Goal: Task Accomplishment & Management: Complete application form

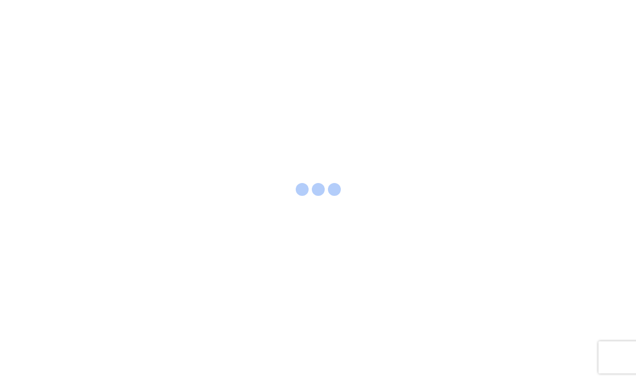
select select "FULL"
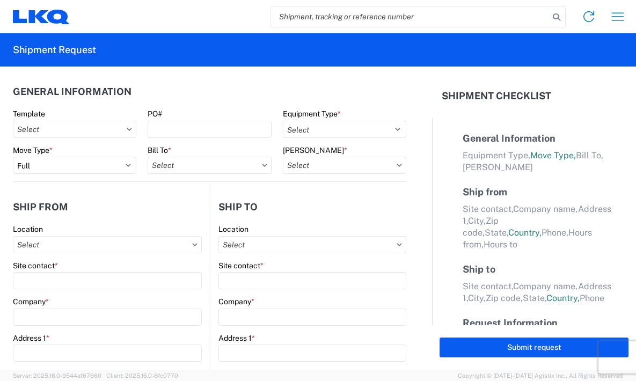
select select "LBS"
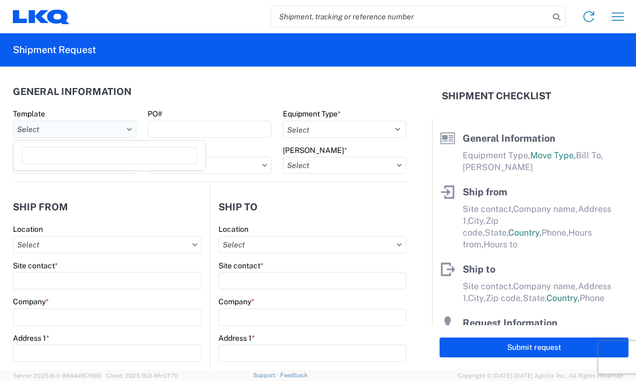
click at [102, 131] on input "Template" at bounding box center [74, 129] width 123 height 17
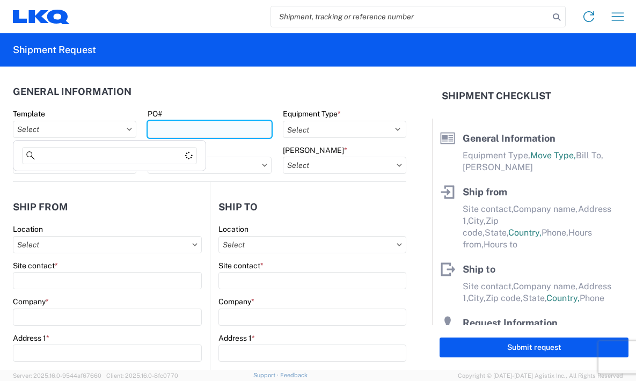
drag, startPoint x: 168, startPoint y: 123, endPoint x: 175, endPoint y: 123, distance: 7.0
click at [171, 123] on input "PO#" at bounding box center [209, 129] width 123 height 17
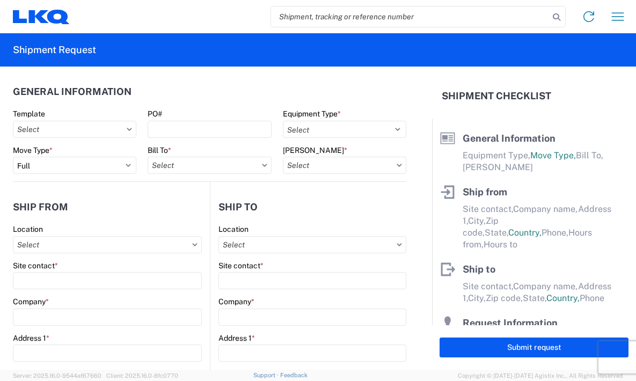
click at [194, 93] on header "General Information" at bounding box center [209, 91] width 393 height 24
click at [187, 121] on input "PO#" at bounding box center [209, 129] width 123 height 17
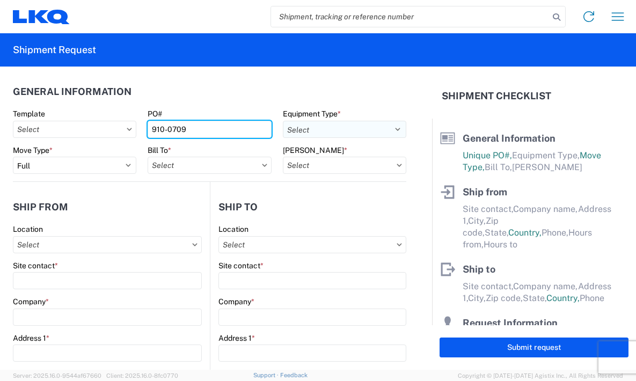
type input "910-0709"
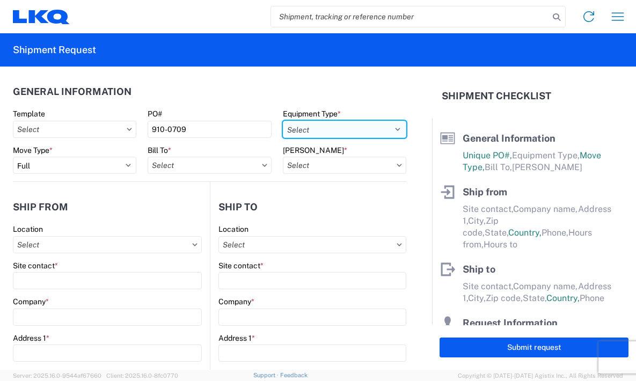
click at [308, 130] on select "Select 53’ Dry Van Flatbed Dropdeck (van) Lowboy (flatbed) Rail" at bounding box center [344, 129] width 123 height 17
select select "STDV"
click at [283, 121] on select "Select 53’ Dry Van Flatbed Dropdeck (van) Lowboy (flatbed) Rail" at bounding box center [344, 129] width 123 height 17
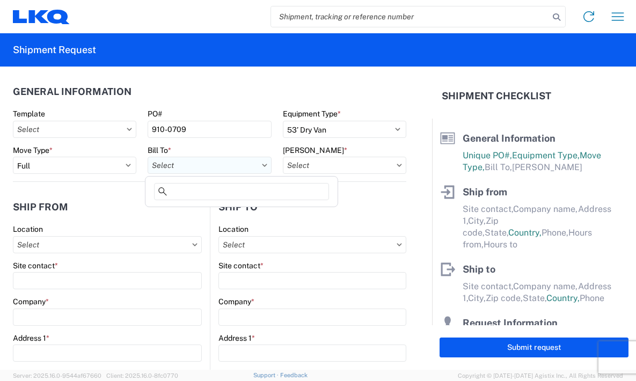
click at [180, 172] on input "Bill To *" at bounding box center [209, 165] width 123 height 17
type input "3"
type input "1635"
click at [255, 211] on div "1635 - [PERSON_NAME]" at bounding box center [242, 212] width 188 height 17
type input "1635 - [PERSON_NAME]"
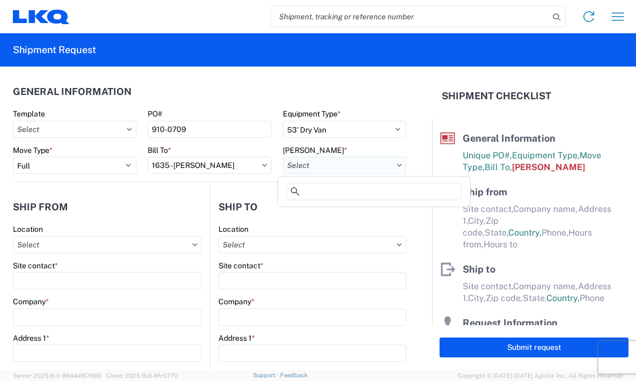
click at [302, 168] on input "[PERSON_NAME] *" at bounding box center [344, 165] width 123 height 17
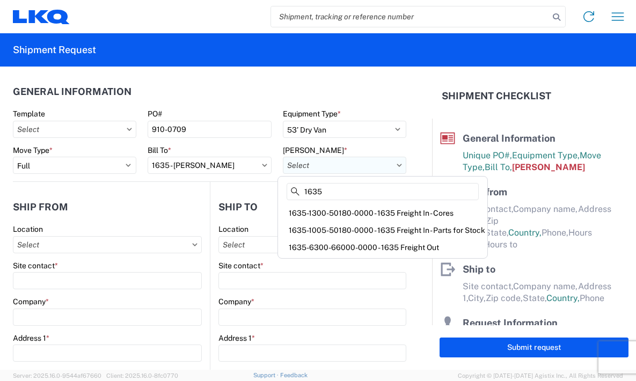
type input "1635"
click at [372, 211] on div "1635-1300-50180-0000 - 1635 Freight In - Cores" at bounding box center [382, 212] width 205 height 17
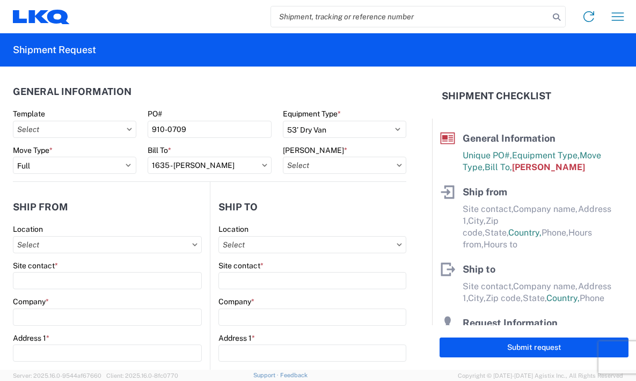
type input "1635-1300-50180-0000 - 1635 Freight In - Cores"
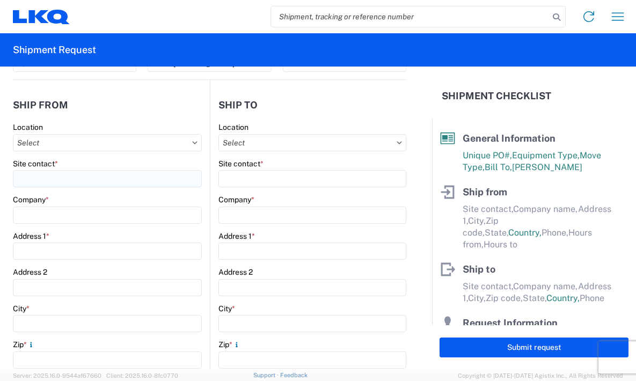
scroll to position [107, 0]
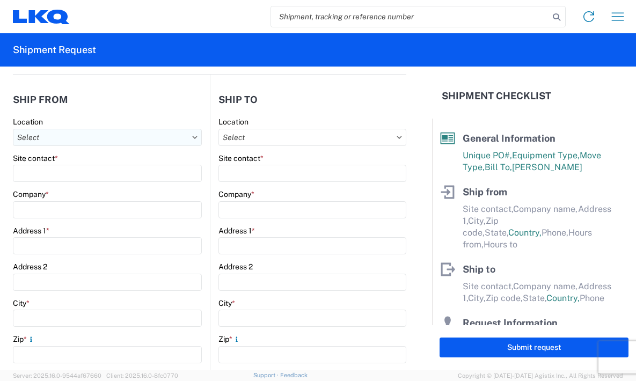
click at [115, 139] on input "Location" at bounding box center [107, 137] width 189 height 17
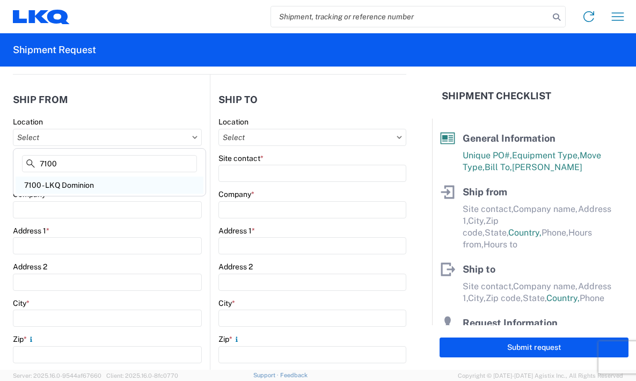
type input "7100"
click at [126, 186] on div "7100 - LKQ Dominion" at bounding box center [110, 185] width 188 height 17
type input "7100 - LKQ Dominion"
type input "LKQ Corporation"
type input "15 Ambitious Court"
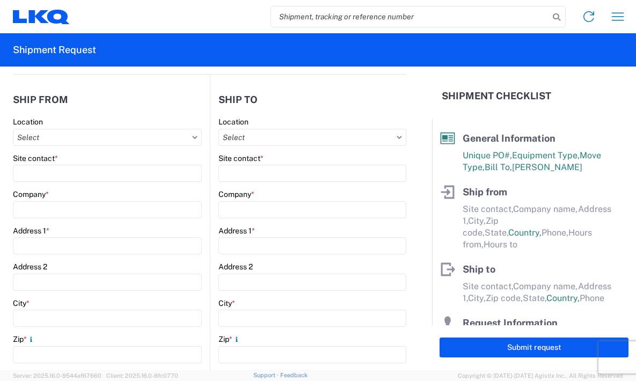
type input "[PERSON_NAME]"
type input "L0R 1P0"
select select
select select "CA"
type input "08:00"
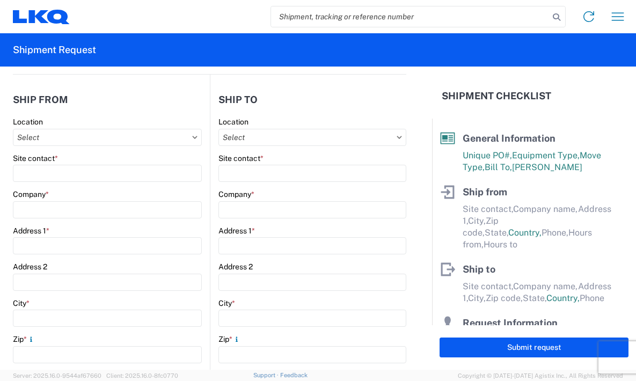
type input "17:00"
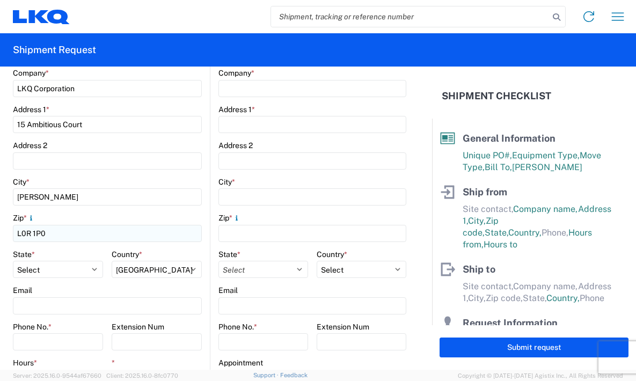
scroll to position [268, 0]
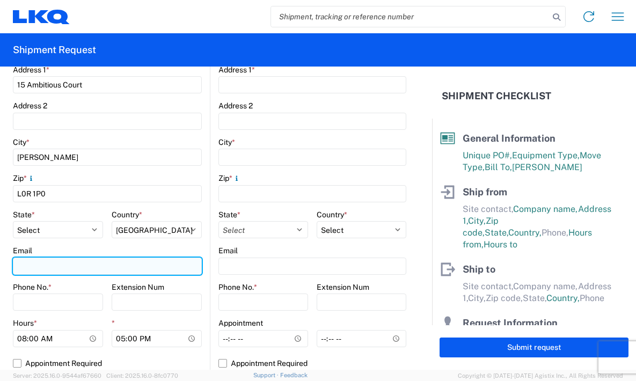
click at [47, 260] on input "Email" at bounding box center [107, 266] width 189 height 17
type input "[EMAIL_ADDRESS][DOMAIN_NAME]"
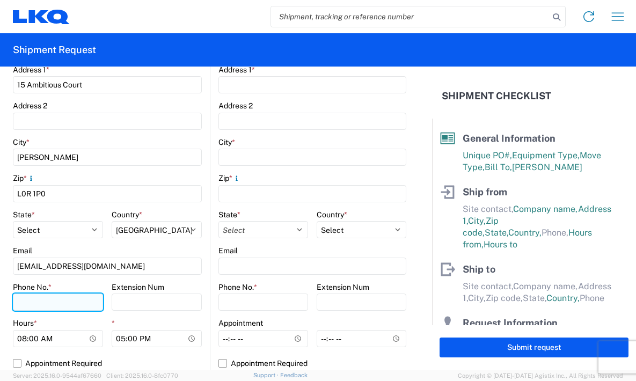
click at [65, 304] on input "Phone No. *" at bounding box center [58, 301] width 90 height 17
type input "[PHONE_NUMBER]"
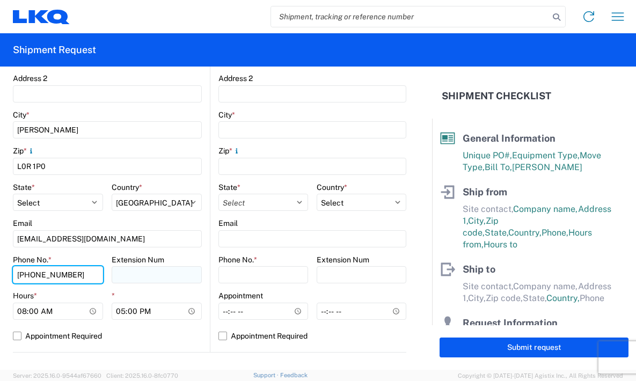
scroll to position [322, 0]
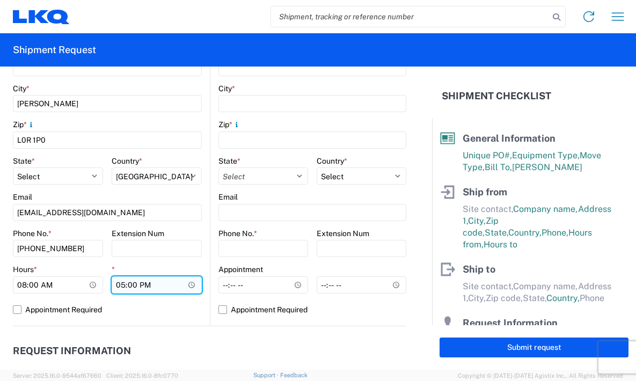
click at [122, 282] on input "17:00" at bounding box center [157, 284] width 90 height 17
type input "14:00"
click at [120, 307] on label "Appointment Required" at bounding box center [107, 309] width 189 height 17
click at [0, 0] on input "Appointment Required" at bounding box center [0, 0] width 0 height 0
select select "ON"
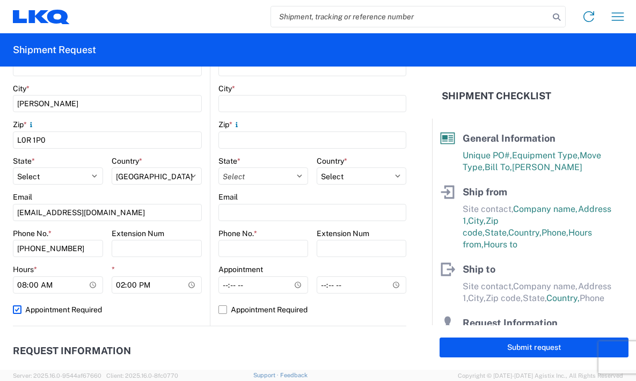
select select "CA"
click at [104, 308] on label "Appointment Required" at bounding box center [107, 309] width 189 height 17
click at [0, 0] on input "Appointment Required" at bounding box center [0, 0] width 0 height 0
select select "ON"
select select "CA"
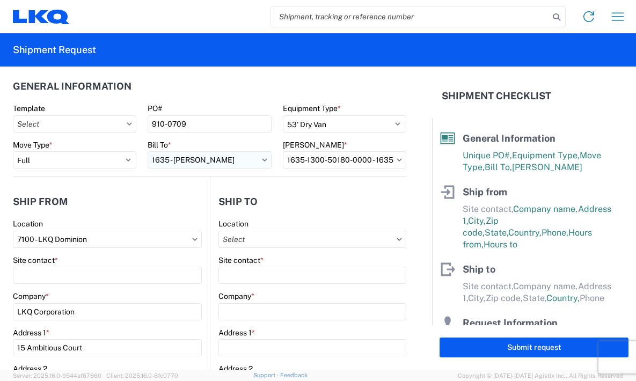
scroll to position [0, 0]
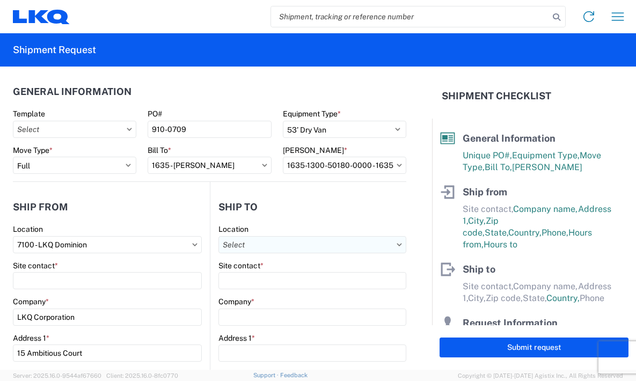
click at [262, 244] on input "Location" at bounding box center [312, 244] width 188 height 17
type input "1635"
click at [270, 292] on div "1635 - [PERSON_NAME]" at bounding box center [311, 292] width 188 height 17
type input "1635 - [PERSON_NAME]"
type input "[PERSON_NAME]"
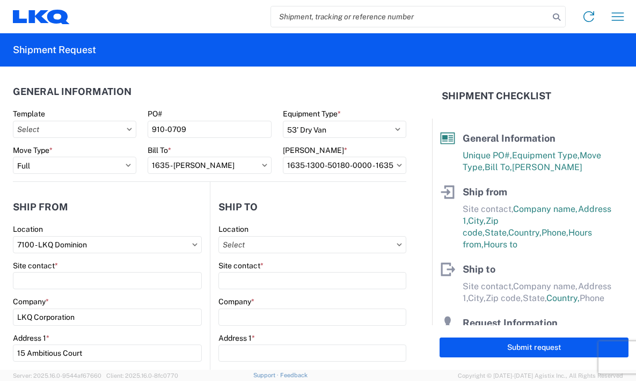
type input "LKQ Corporation"
type input "[STREET_ADDRESS][PERSON_NAME]"
type input "Suite C"
type input "Alsip"
type input "60803"
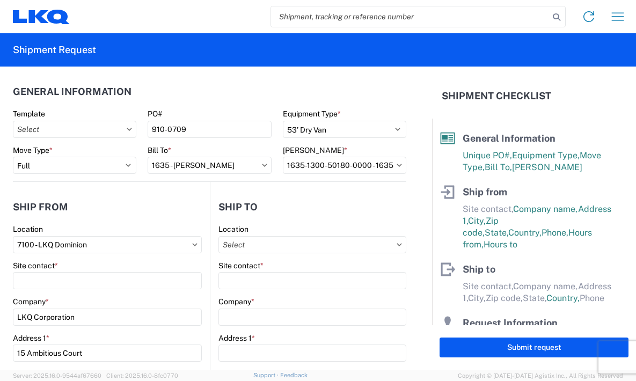
type input "[EMAIL_ADDRESS][DOMAIN_NAME]"
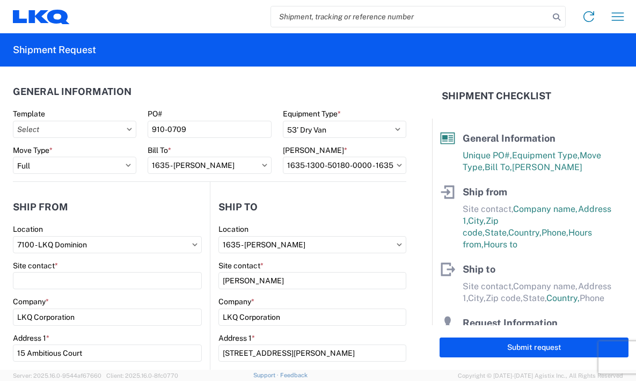
select select "IL"
select select "US"
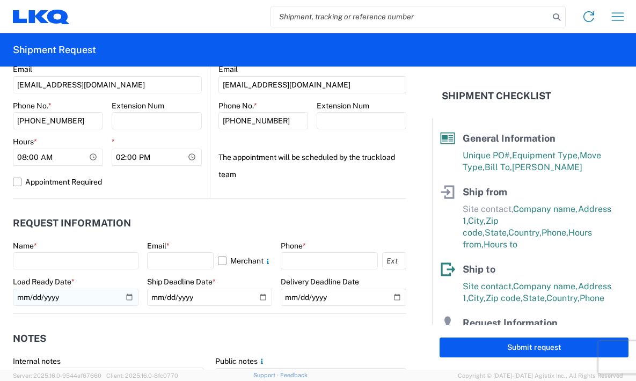
scroll to position [483, 0]
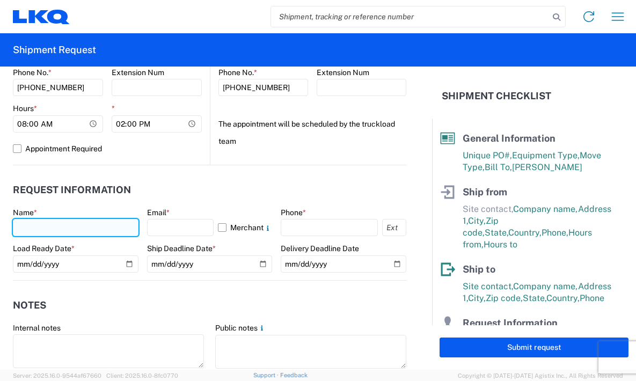
click at [94, 230] on input "text" at bounding box center [76, 227] width 126 height 17
type input "[PERSON_NAME]"
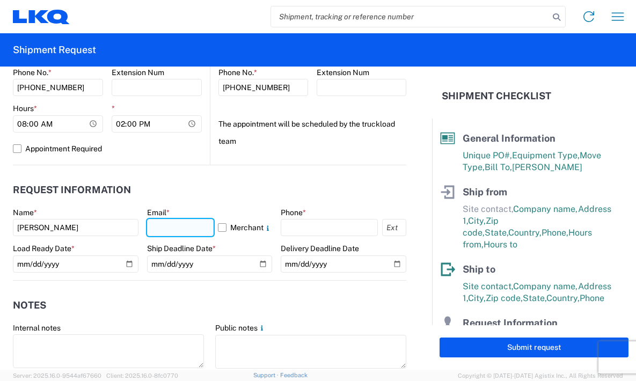
click at [172, 225] on input "text" at bounding box center [180, 227] width 67 height 17
type input "[EMAIL_ADDRESS][DOMAIN_NAME]"
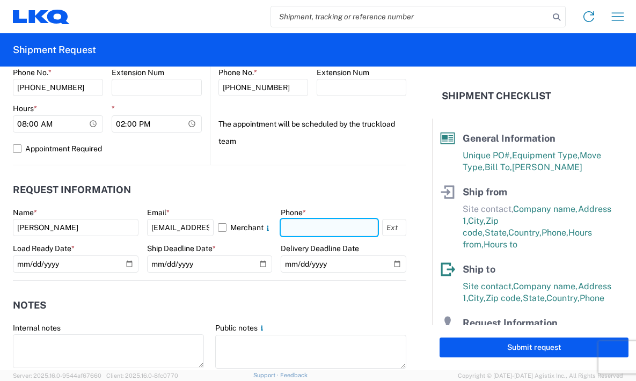
click at [310, 227] on input "text" at bounding box center [329, 227] width 97 height 17
type input "[PHONE_NUMBER]"
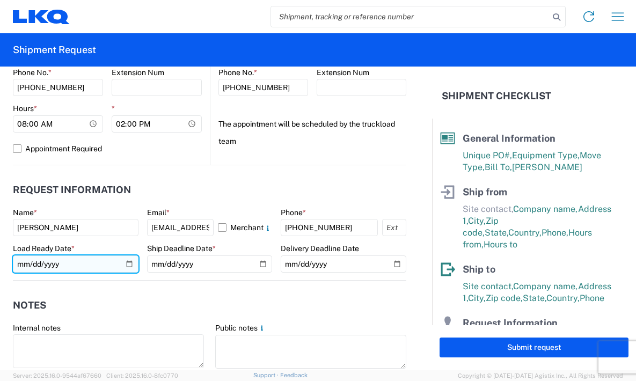
click at [131, 263] on input "date" at bounding box center [76, 263] width 126 height 17
type input "[DATE]"
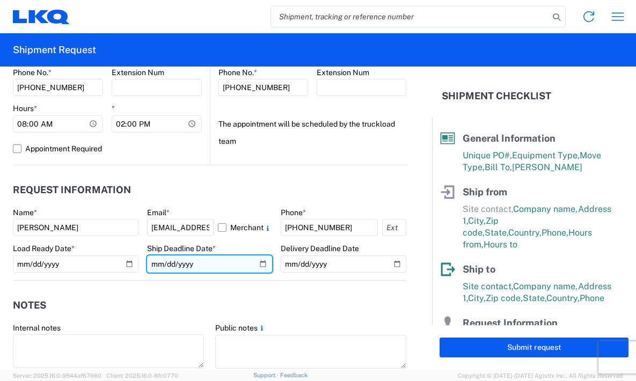
click at [259, 265] on input "date" at bounding box center [210, 263] width 126 height 17
type input "[DATE]"
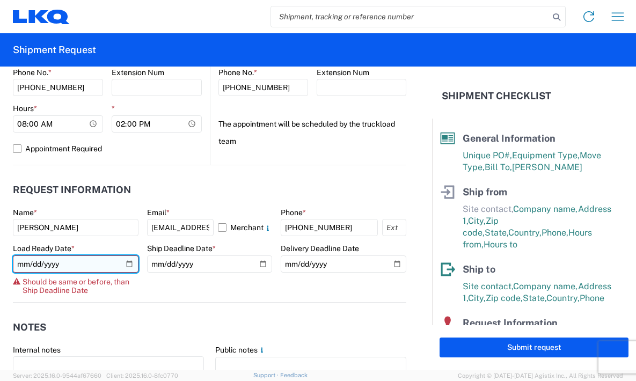
click at [127, 264] on input "[DATE]" at bounding box center [76, 263] width 126 height 17
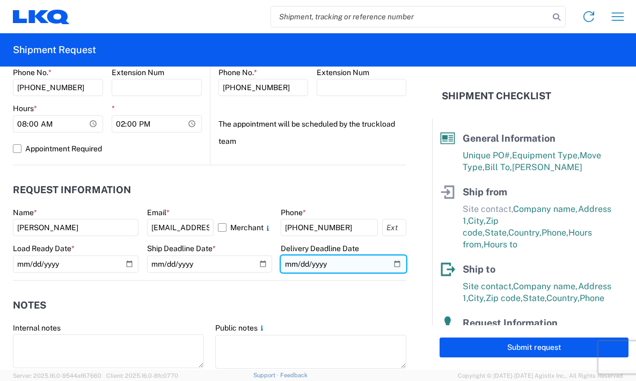
click at [393, 267] on input "date" at bounding box center [344, 263] width 126 height 17
click at [172, 292] on agx-notes "Notes Internal notes Public notes Quote only" at bounding box center [209, 338] width 393 height 115
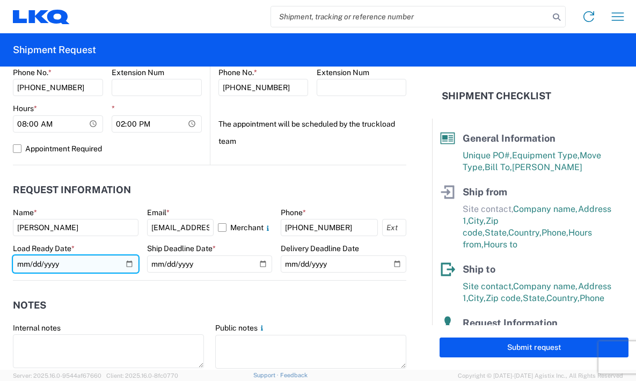
click at [129, 266] on input "[DATE]" at bounding box center [76, 263] width 126 height 17
type input "[DATE]"
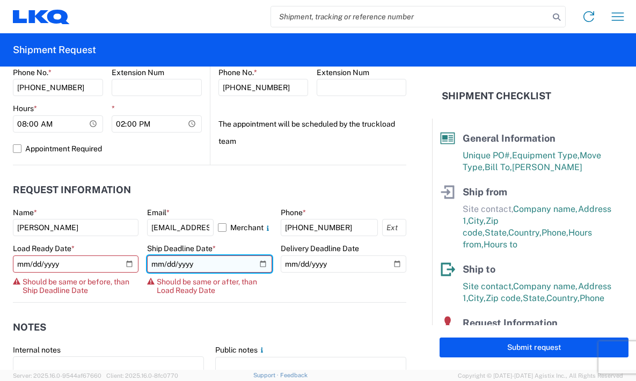
click at [259, 262] on input "[DATE]" at bounding box center [210, 263] width 126 height 17
type input "[DATE]"
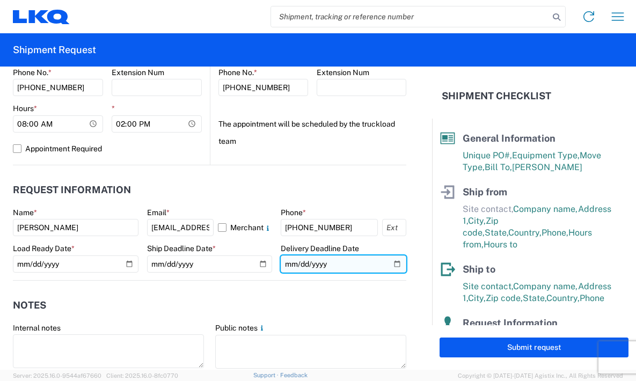
click at [387, 262] on input "date" at bounding box center [344, 263] width 126 height 17
type input "[DATE]"
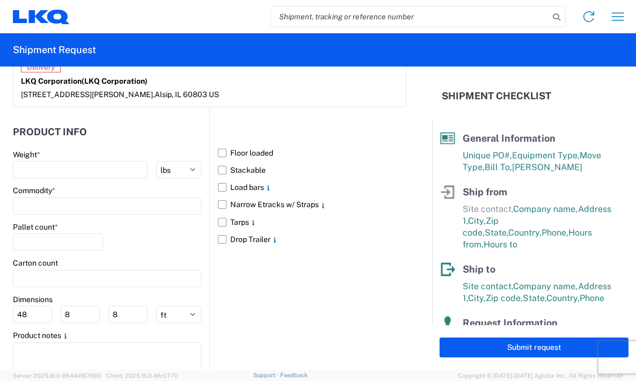
scroll to position [966, 0]
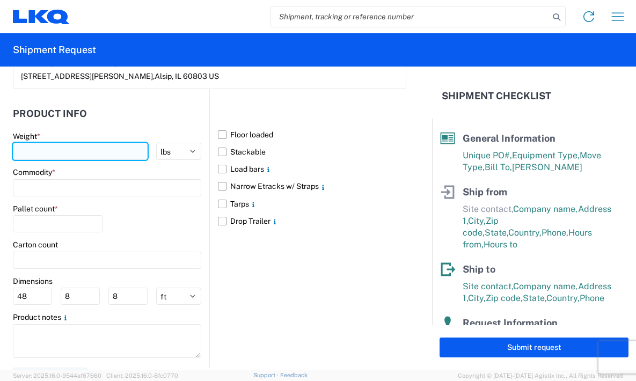
click at [63, 148] on input "number" at bounding box center [80, 151] width 135 height 17
type input "40000"
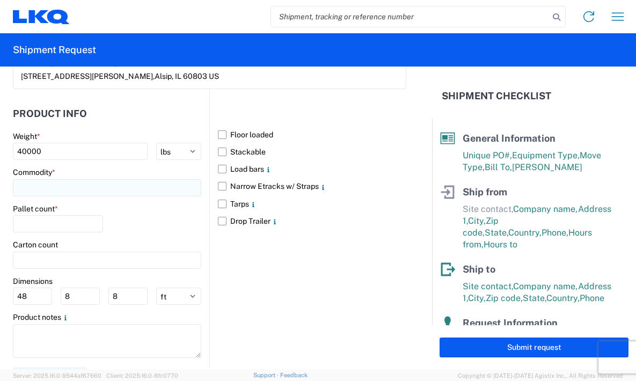
click at [43, 179] on input at bounding box center [107, 187] width 188 height 17
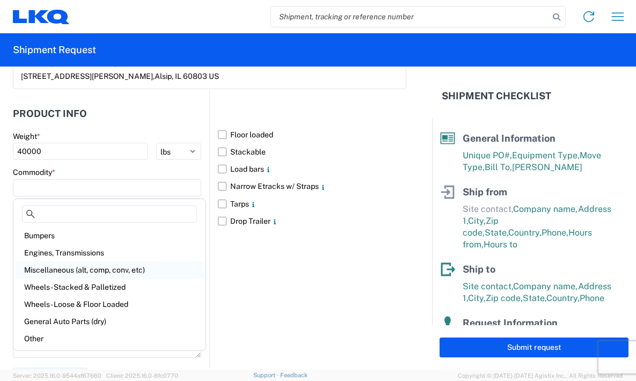
click at [138, 265] on div "Miscellaneous (alt, comp, conv, etc)" at bounding box center [110, 269] width 188 height 17
type input "Miscellaneous (alt, comp, conv, etc)"
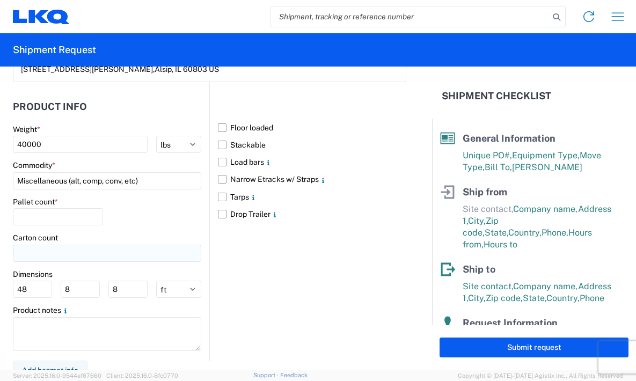
scroll to position [983, 0]
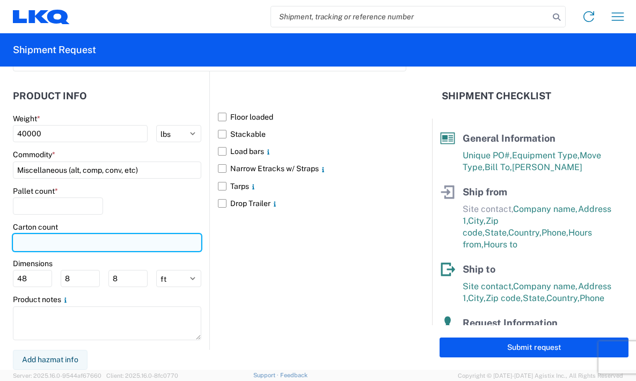
click at [61, 236] on input "number" at bounding box center [107, 242] width 188 height 17
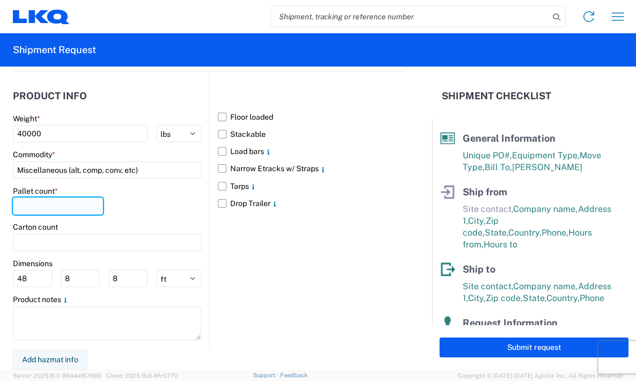
click at [50, 208] on input "number" at bounding box center [58, 205] width 90 height 17
type input "26"
click at [158, 204] on div "Pallet count * 26" at bounding box center [107, 204] width 188 height 36
click at [223, 167] on label "Narrow Etracks w/ Straps" at bounding box center [312, 168] width 188 height 17
click at [0, 0] on input "Narrow Etracks w/ Straps" at bounding box center [0, 0] width 0 height 0
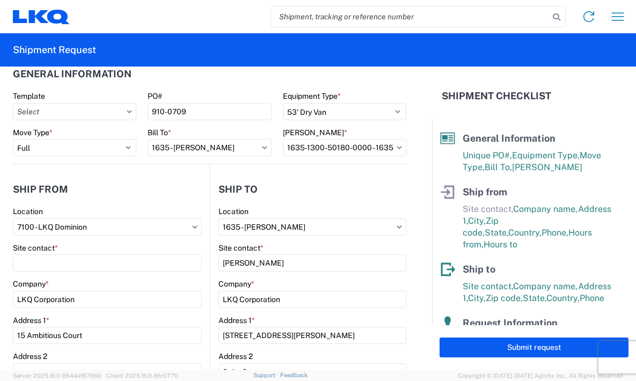
scroll to position [0, 0]
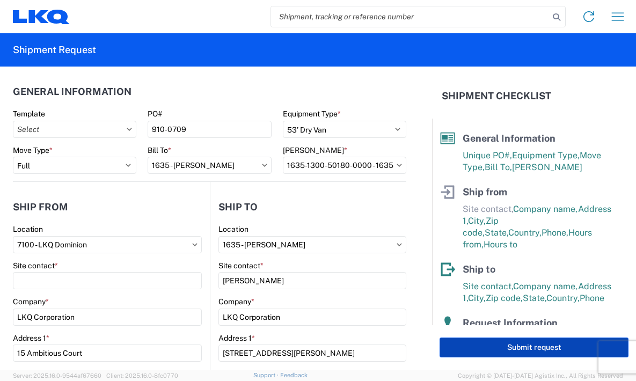
click at [512, 346] on button "Submit request" at bounding box center [533, 347] width 189 height 20
select select "US"
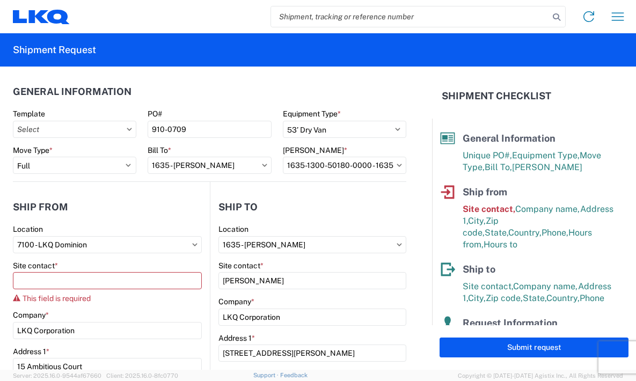
scroll to position [21, 0]
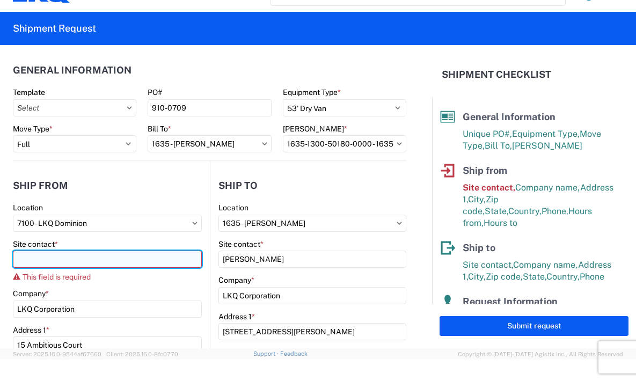
click at [110, 255] on input "Site contact *" at bounding box center [107, 259] width 189 height 17
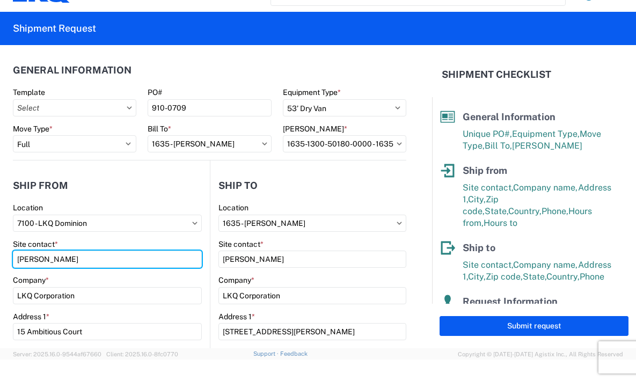
type input "[PERSON_NAME]"
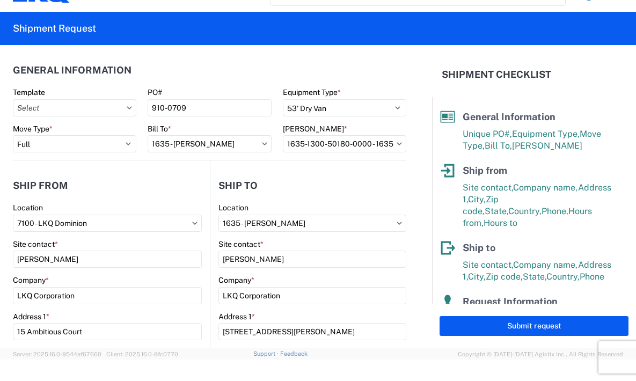
click at [142, 177] on header "Ship from" at bounding box center [111, 185] width 197 height 24
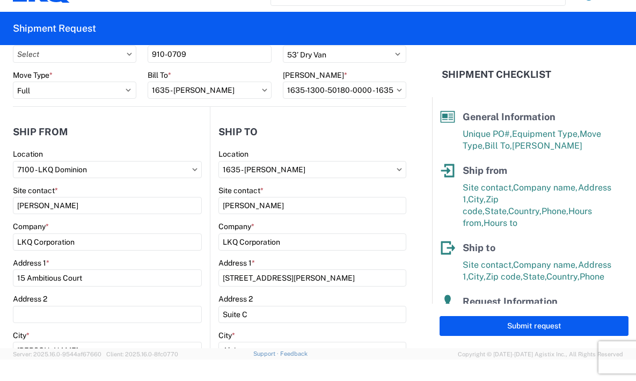
scroll to position [0, 0]
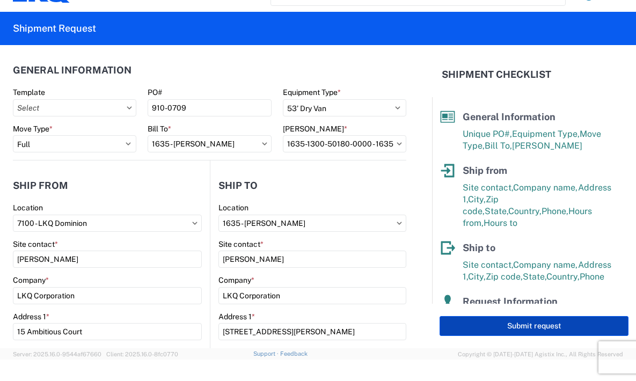
click at [532, 322] on button "Submit request" at bounding box center [533, 326] width 189 height 20
